Goal: Information Seeking & Learning: Learn about a topic

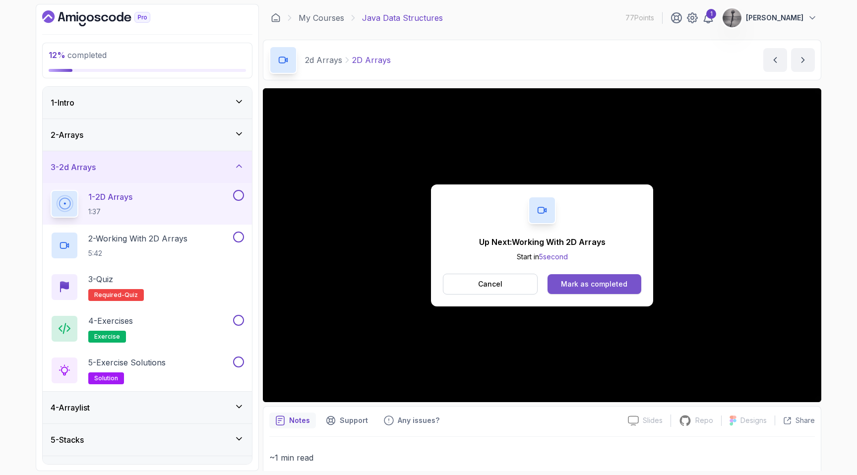
click at [609, 293] on button "Mark as completed" at bounding box center [595, 284] width 94 height 20
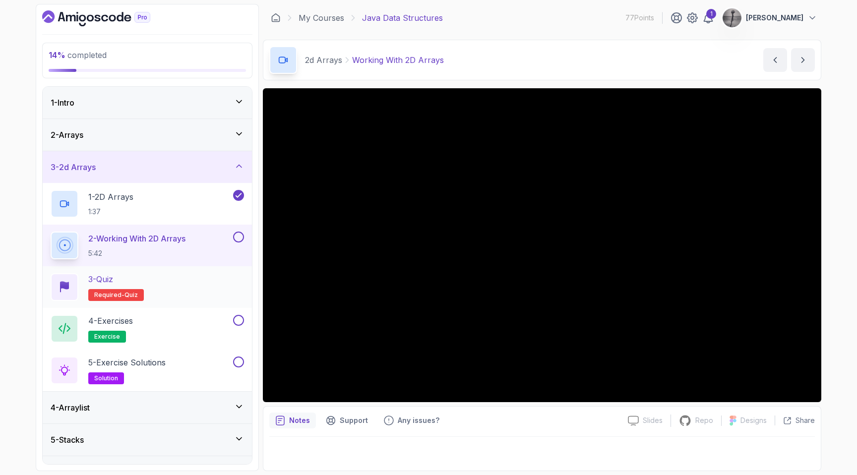
click at [191, 287] on div "3 - Quiz Required- quiz" at bounding box center [147, 287] width 193 height 28
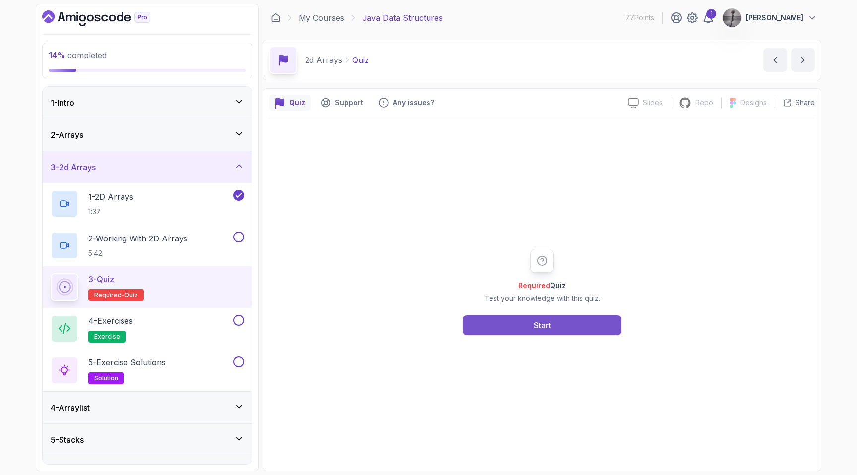
click at [541, 327] on div "Start" at bounding box center [542, 325] width 17 height 12
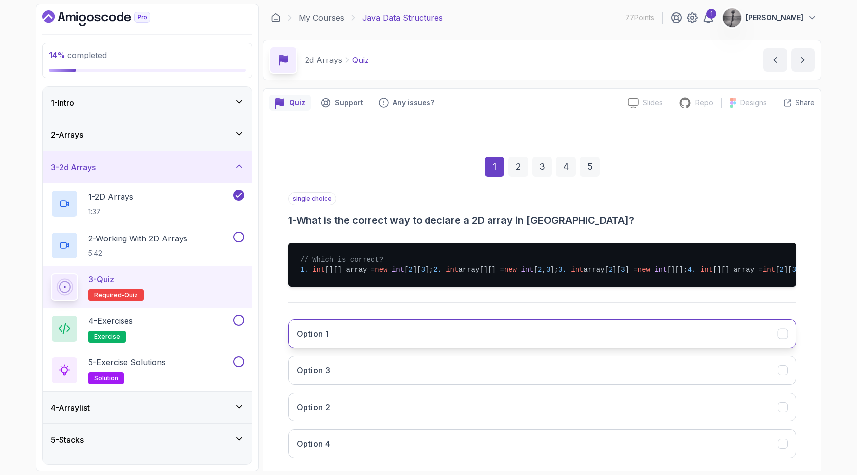
click at [396, 348] on button "Option 1" at bounding box center [542, 333] width 508 height 29
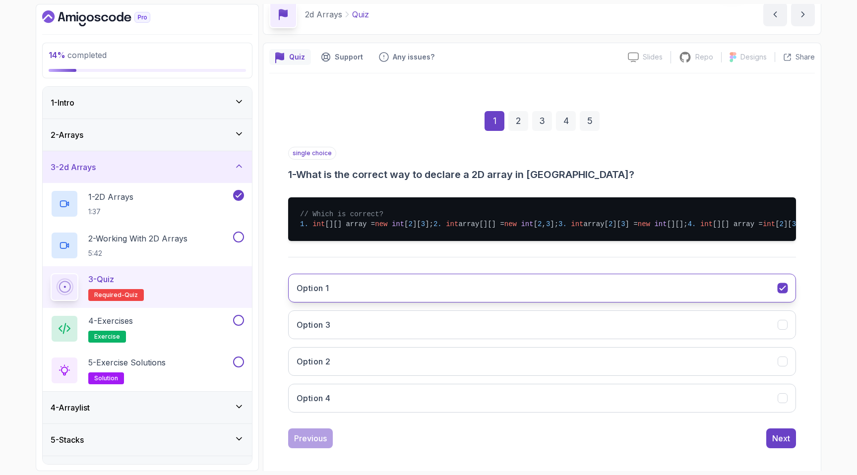
scroll to position [81, 0]
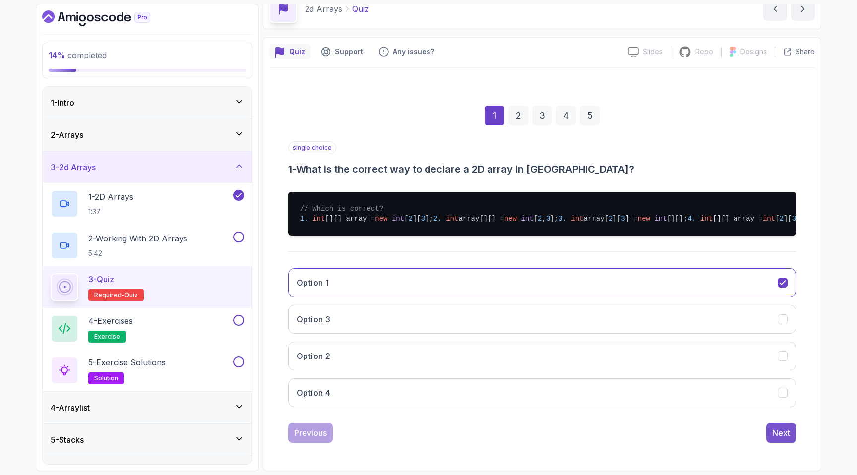
click at [783, 437] on div "Next" at bounding box center [781, 433] width 18 height 12
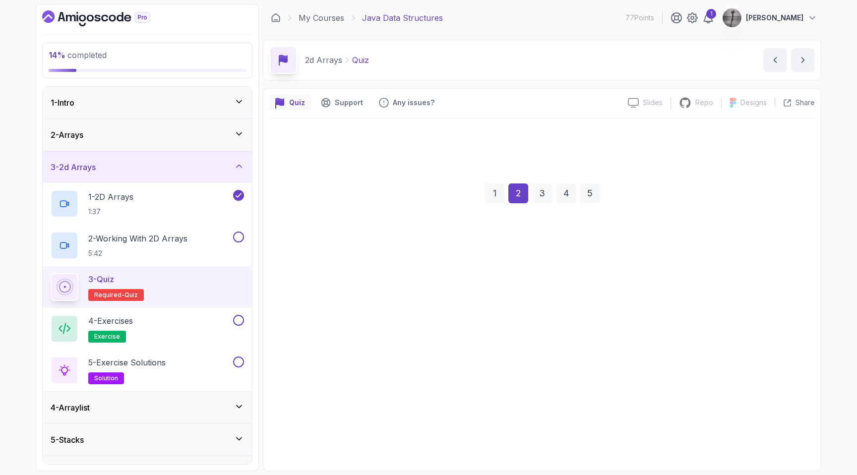
scroll to position [0, 0]
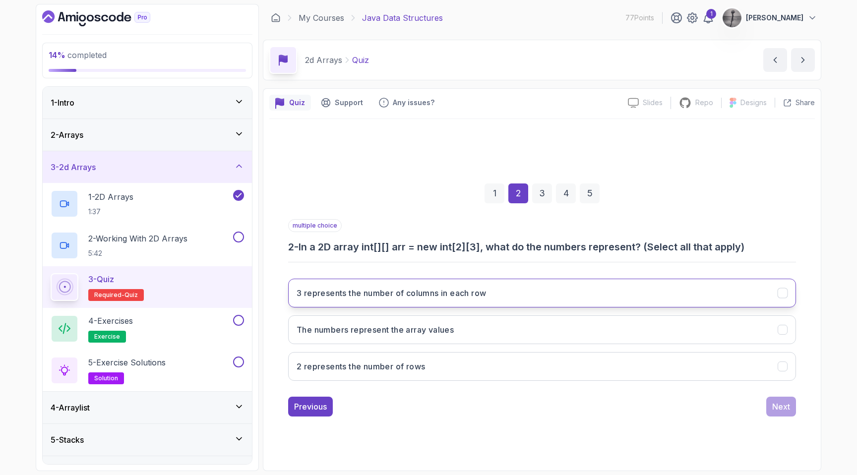
click at [447, 293] on h3 "3 represents the number of columns in each row" at bounding box center [392, 293] width 190 height 12
click at [451, 297] on h3 "3 represents the number of columns in each row" at bounding box center [392, 293] width 190 height 12
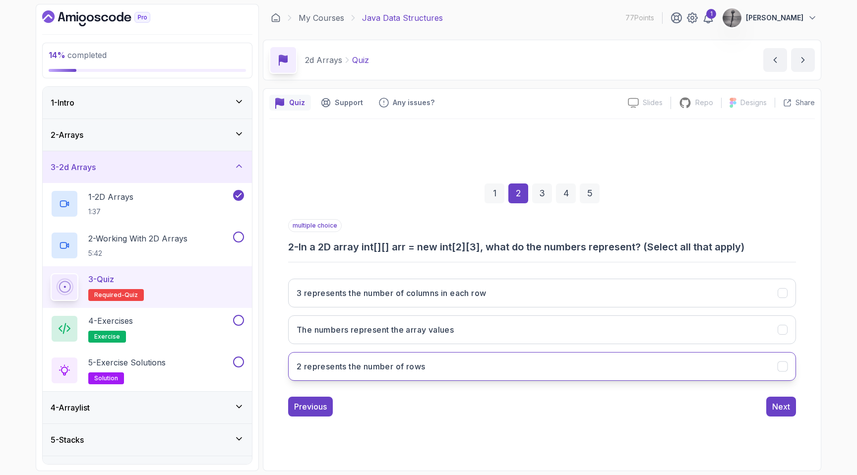
click at [433, 362] on button "2 represents the number of rows" at bounding box center [542, 366] width 508 height 29
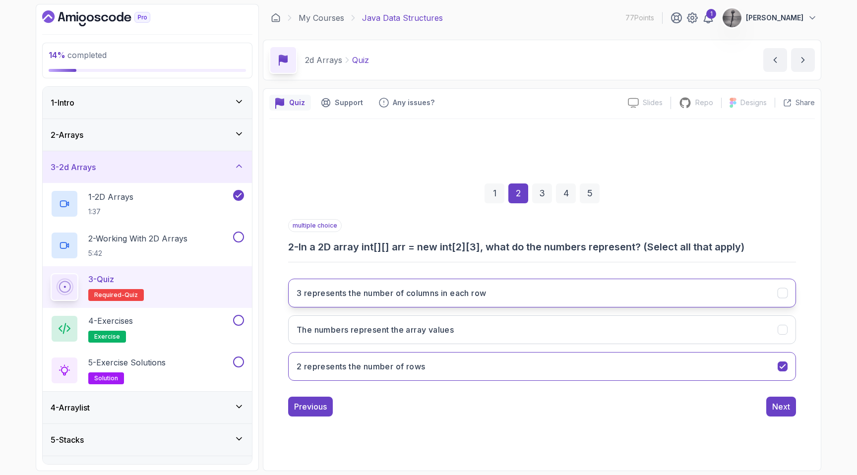
click at [659, 294] on button "3 represents the number of columns in each row" at bounding box center [542, 293] width 508 height 29
click at [777, 402] on div "Next" at bounding box center [781, 407] width 18 height 12
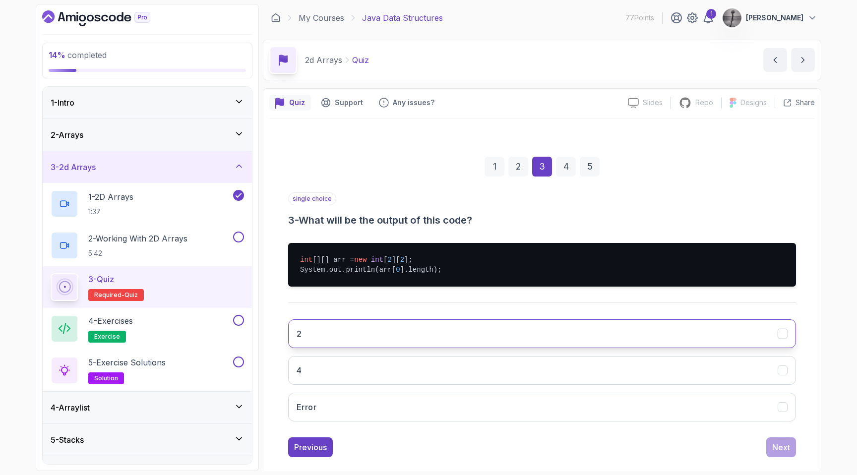
click at [536, 338] on button "2" at bounding box center [542, 333] width 508 height 29
click at [780, 448] on div "Next" at bounding box center [781, 448] width 18 height 12
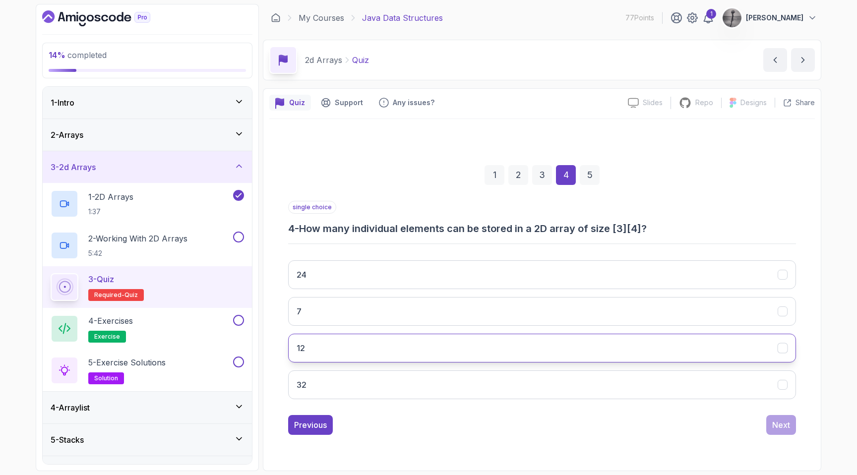
click at [482, 347] on button "12" at bounding box center [542, 348] width 508 height 29
click at [783, 420] on div "Next" at bounding box center [781, 425] width 18 height 12
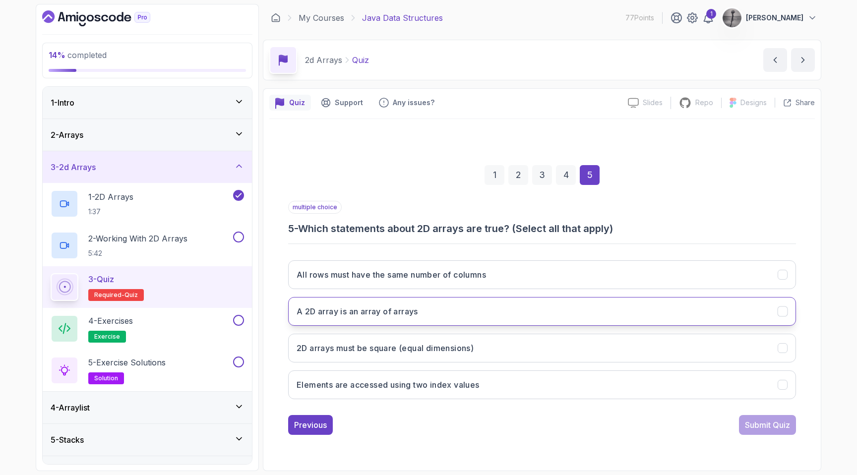
click at [495, 311] on button "A 2D array is an array of arrays" at bounding box center [542, 311] width 508 height 29
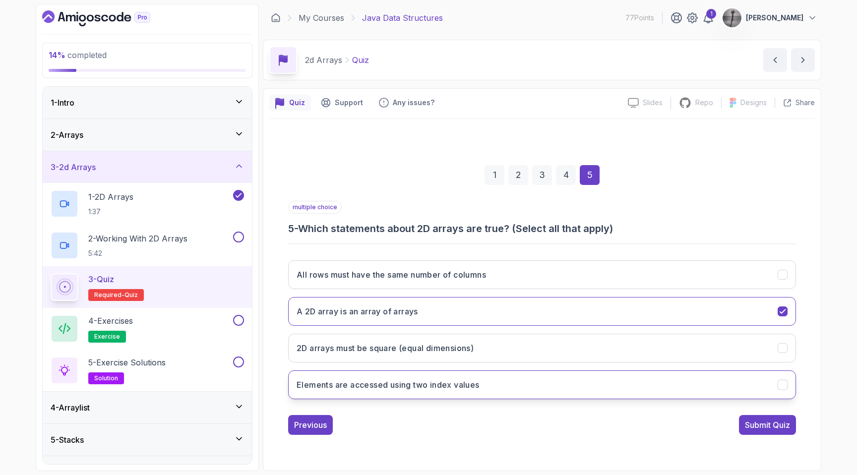
click at [492, 390] on button "Elements are accessed using two index values" at bounding box center [542, 385] width 508 height 29
click at [753, 429] on div "Submit Quiz" at bounding box center [767, 425] width 45 height 12
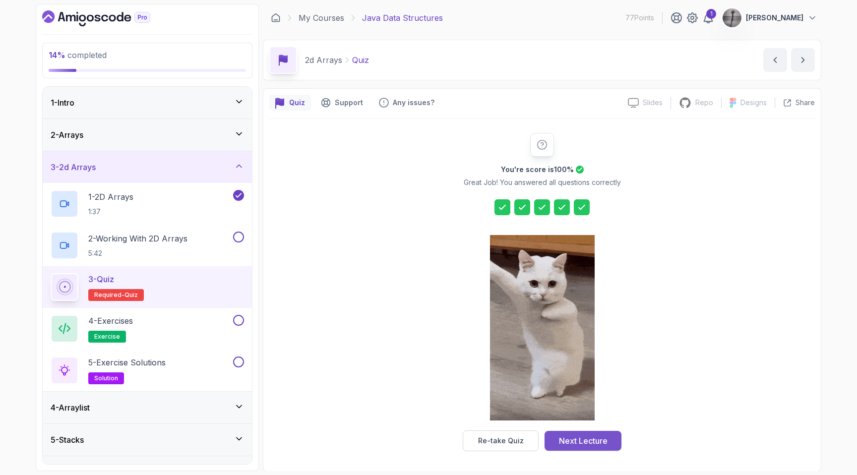
click at [583, 443] on div "Next Lecture" at bounding box center [583, 441] width 49 height 12
